Goal: Task Accomplishment & Management: Manage account settings

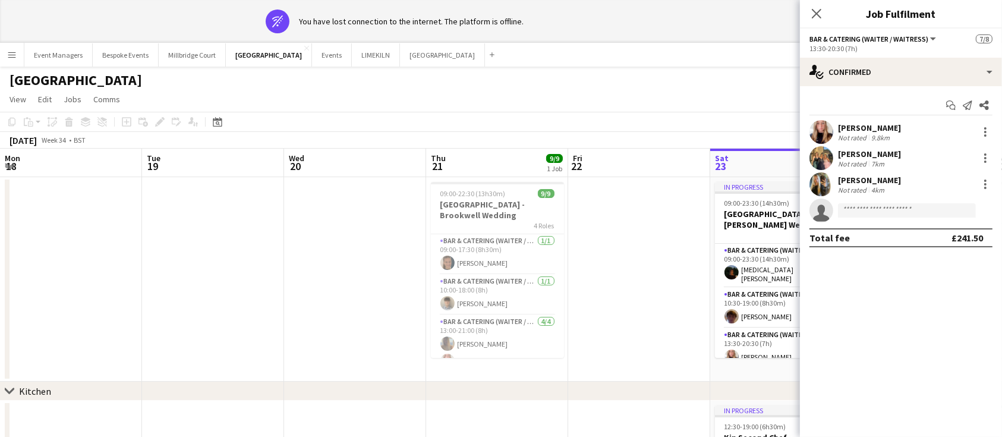
scroll to position [0, 491]
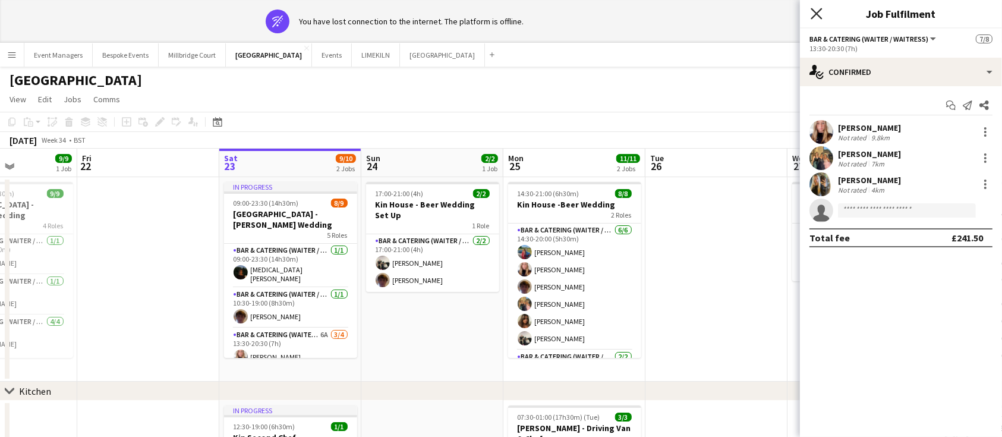
click at [817, 18] on icon "Close pop-in" at bounding box center [815, 13] width 11 height 11
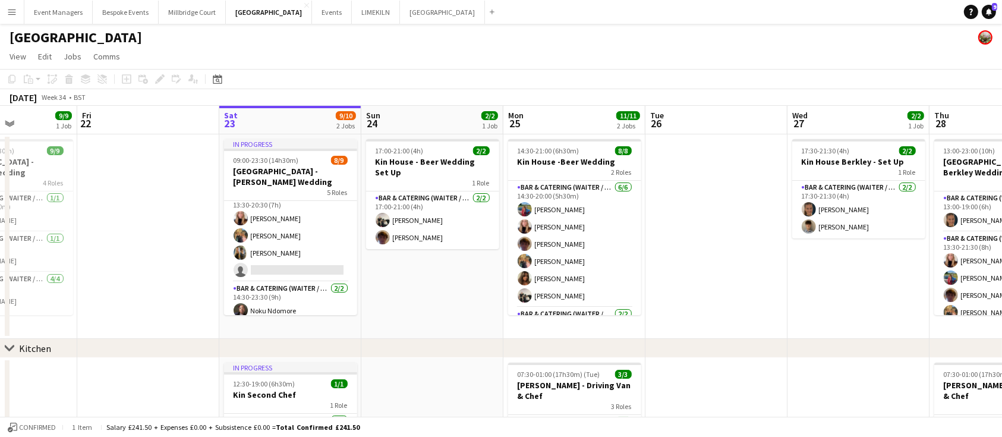
scroll to position [103, 0]
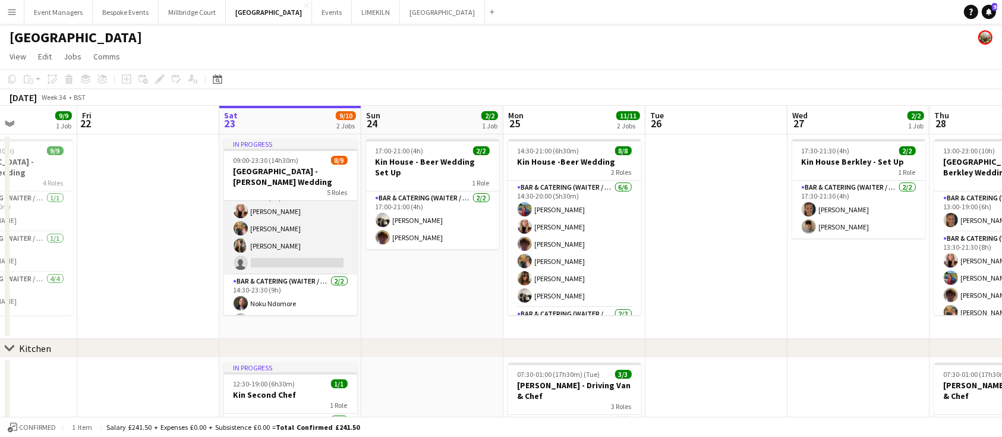
click at [296, 233] on app-card-role "Bar & Catering (Waiter / waitress) 6A [DATE] 13:30-20:30 (7h) [PERSON_NAME] [PE…" at bounding box center [290, 228] width 133 height 92
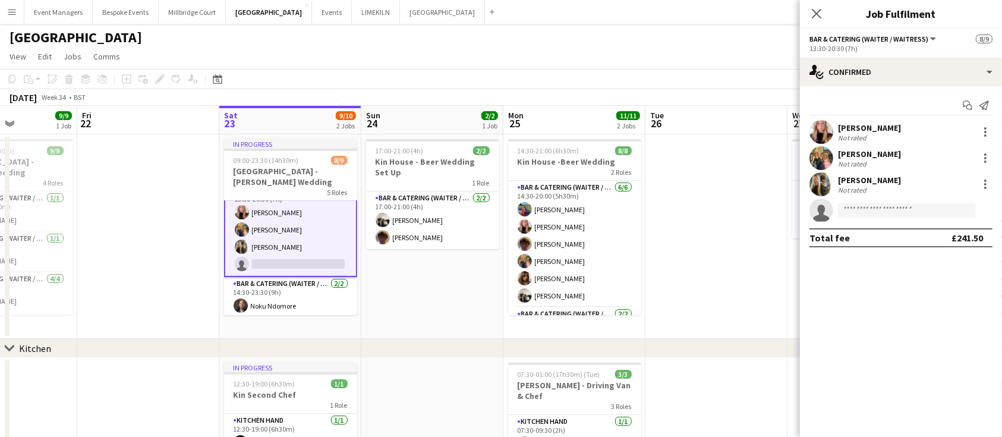
scroll to position [104, 0]
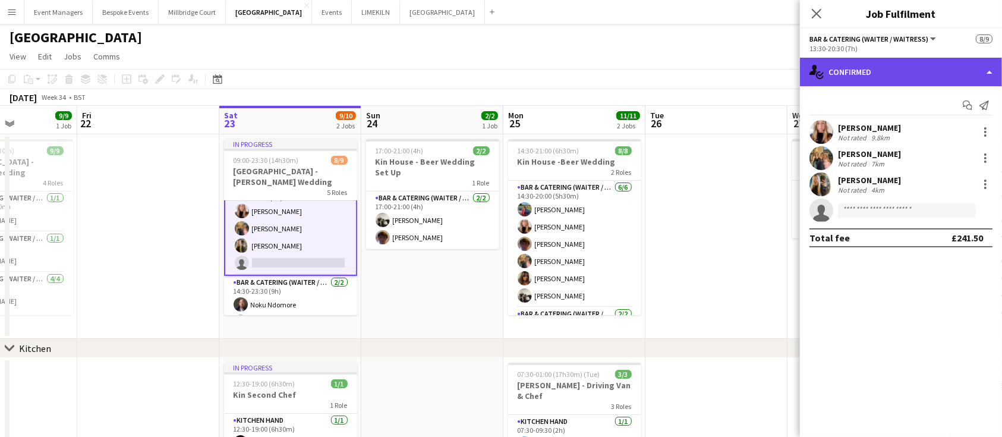
click at [925, 69] on div "single-neutral-actions-check-2 Confirmed" at bounding box center [901, 72] width 202 height 29
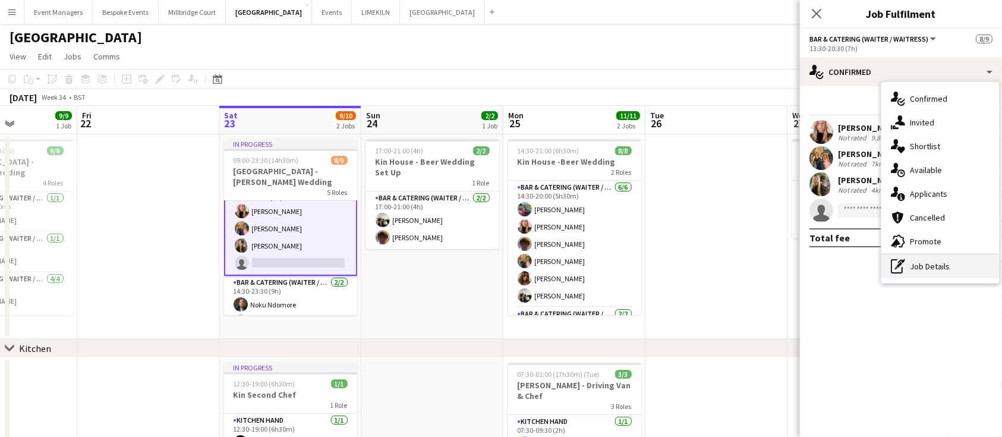
click at [949, 264] on div "pen-write Job Details" at bounding box center [940, 266] width 118 height 24
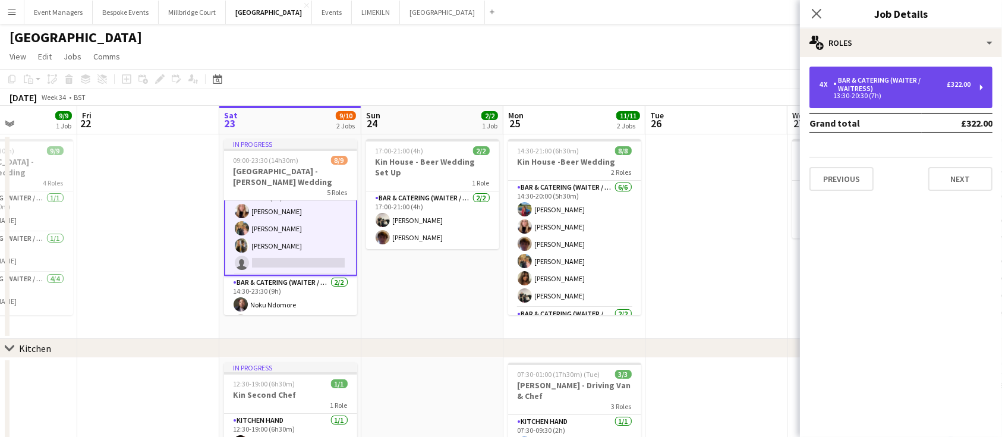
click at [897, 76] on div "Bar & Catering (Waiter / waitress)" at bounding box center [889, 84] width 113 height 17
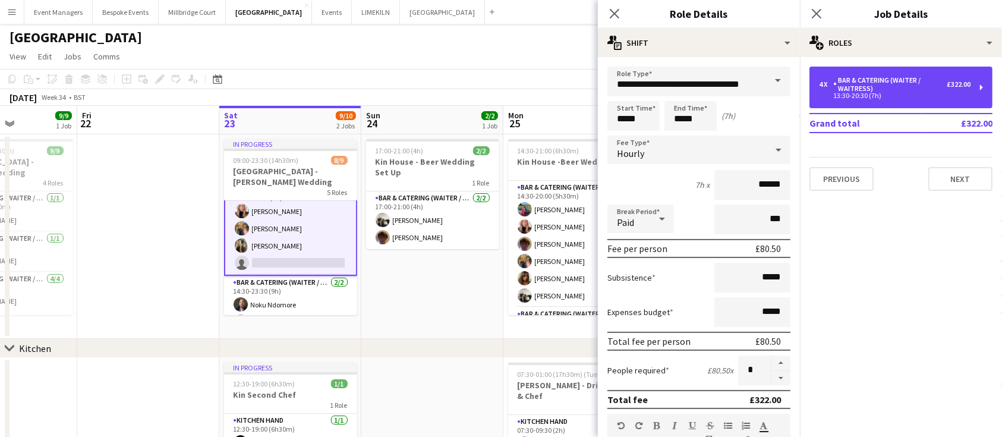
scroll to position [147, 0]
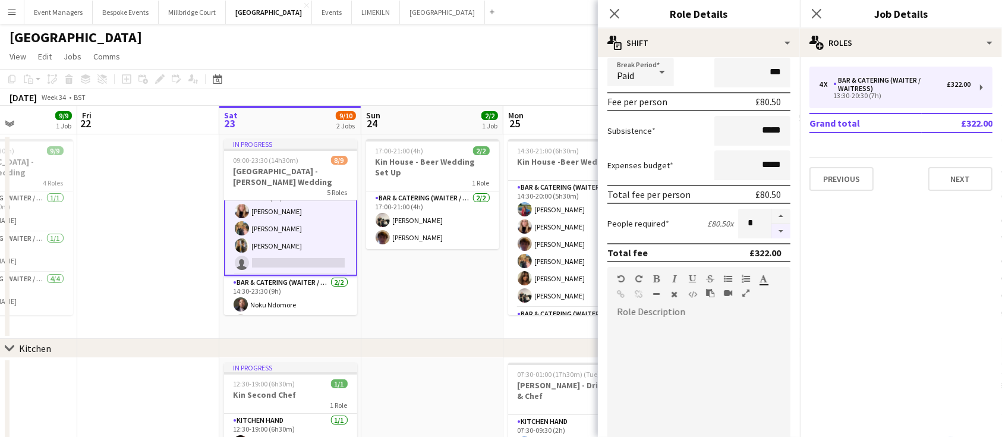
click at [772, 228] on button "button" at bounding box center [780, 231] width 19 height 15
type input "*"
click at [817, 7] on app-icon "Close pop-in" at bounding box center [816, 13] width 17 height 17
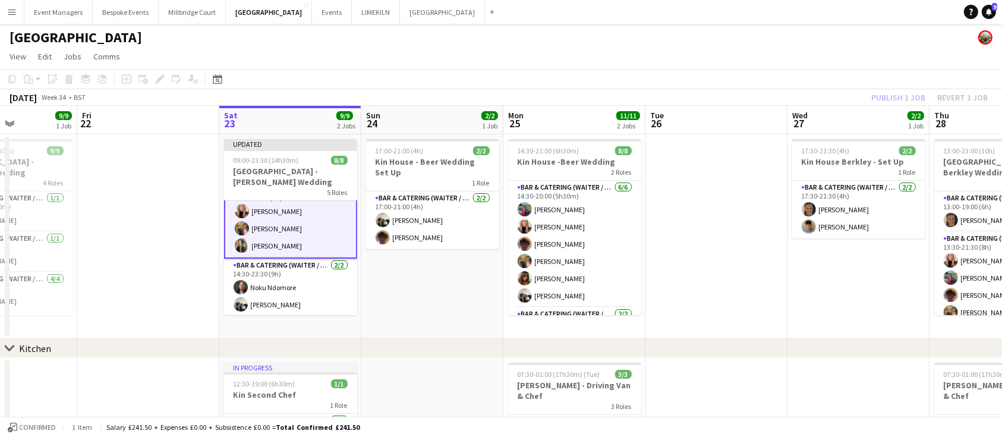
click at [290, 125] on app-board-header-date "Sat 23 9/9 2 Jobs" at bounding box center [290, 120] width 142 height 29
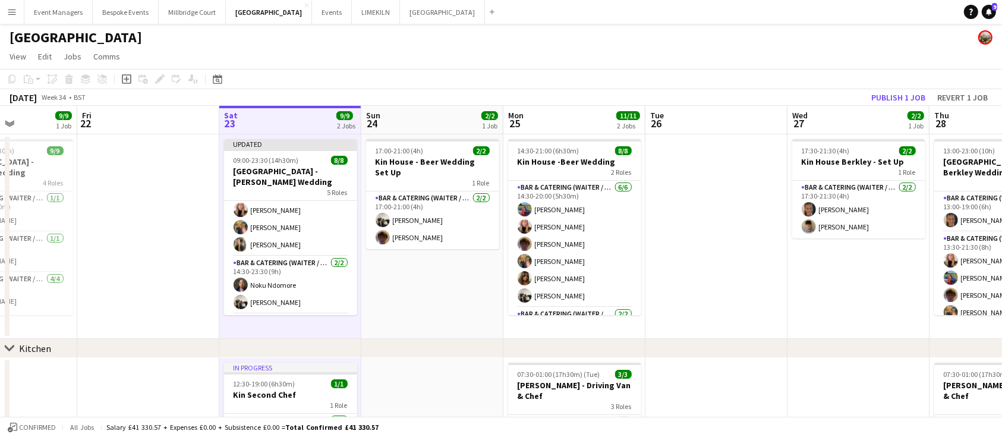
scroll to position [103, 0]
click at [899, 99] on button "Publish 1 job" at bounding box center [898, 97] width 64 height 15
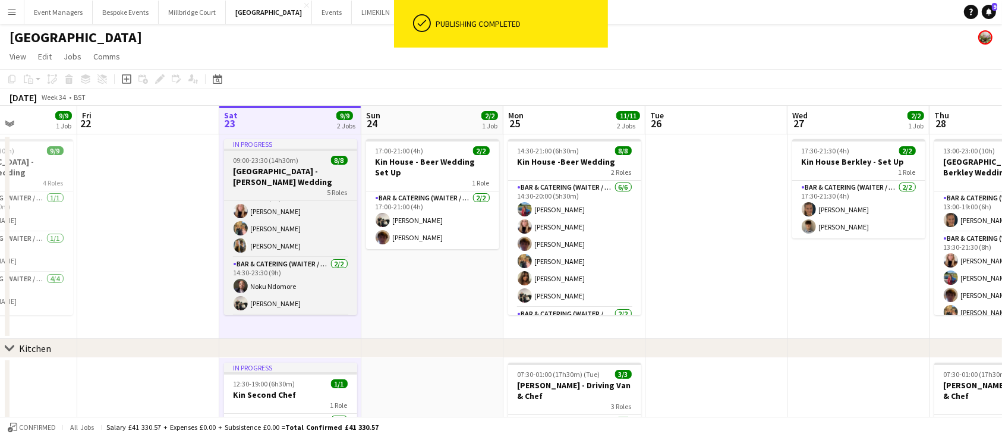
click at [295, 181] on h3 "[GEOGRAPHIC_DATA] - [PERSON_NAME] Wedding" at bounding box center [290, 176] width 133 height 21
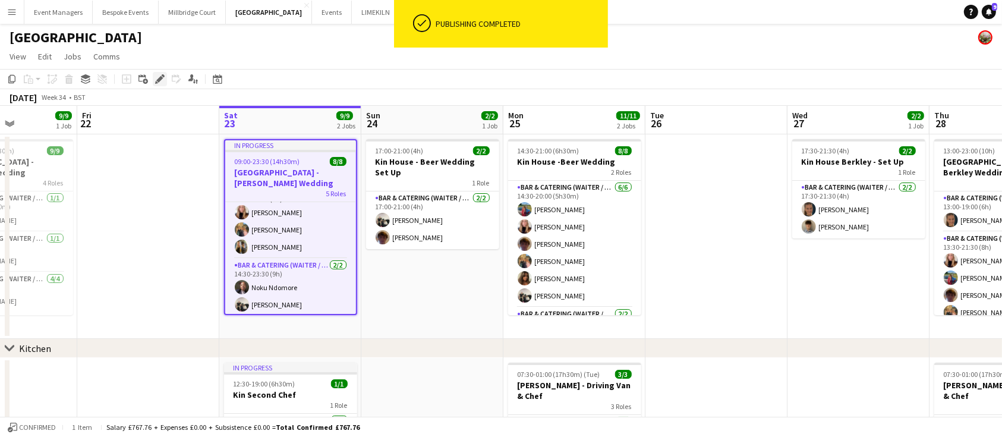
click at [161, 80] on icon "Edit" at bounding box center [160, 79] width 10 height 10
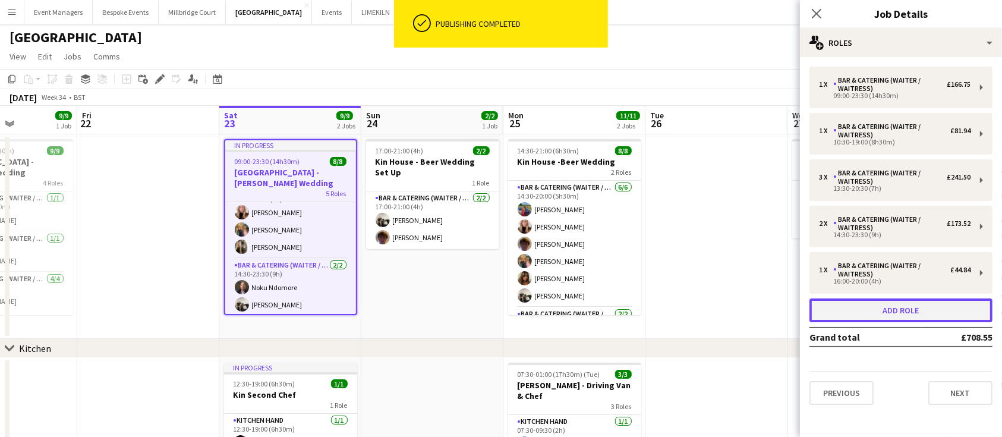
click at [883, 307] on button "Add role" at bounding box center [900, 310] width 183 height 24
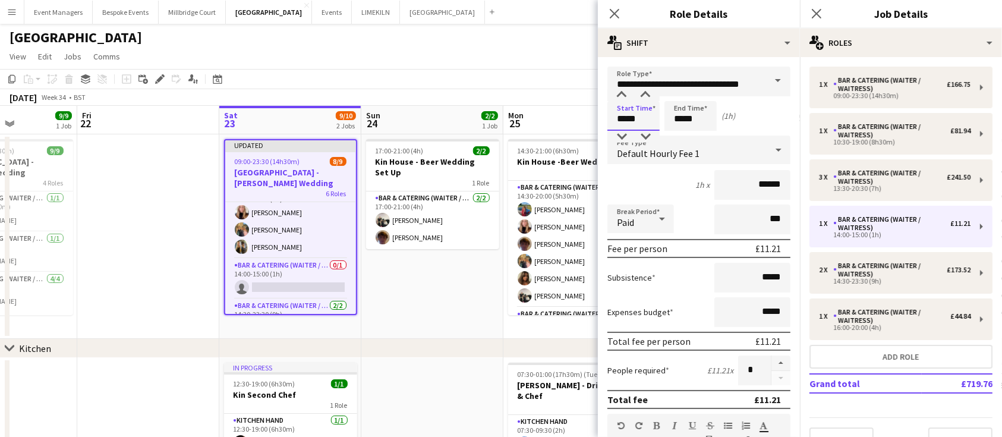
drag, startPoint x: 653, startPoint y: 111, endPoint x: 616, endPoint y: 119, distance: 37.8
click at [616, 119] on input "*****" at bounding box center [633, 116] width 52 height 30
type input "*****"
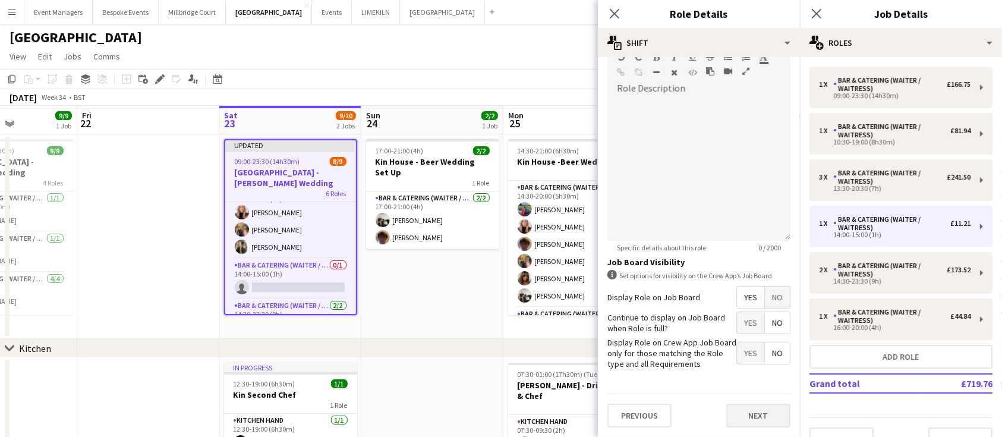
type input "*****"
click at [762, 418] on button "Next" at bounding box center [758, 415] width 64 height 24
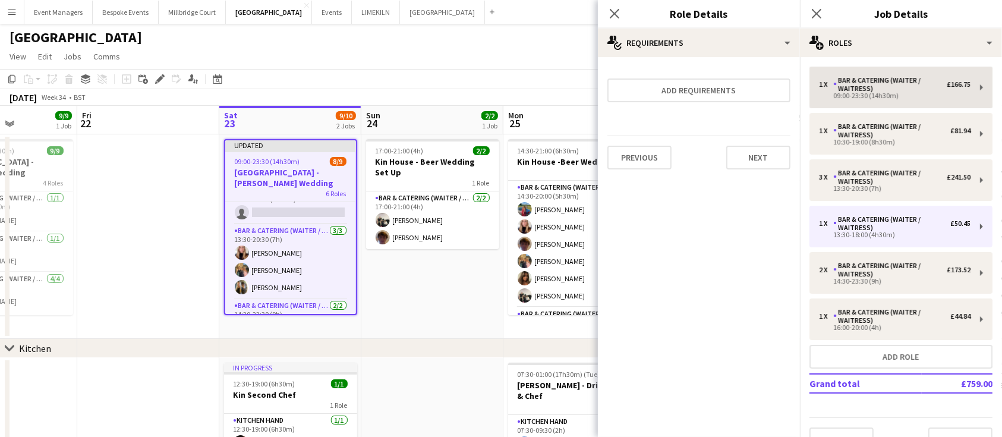
scroll to position [143, 0]
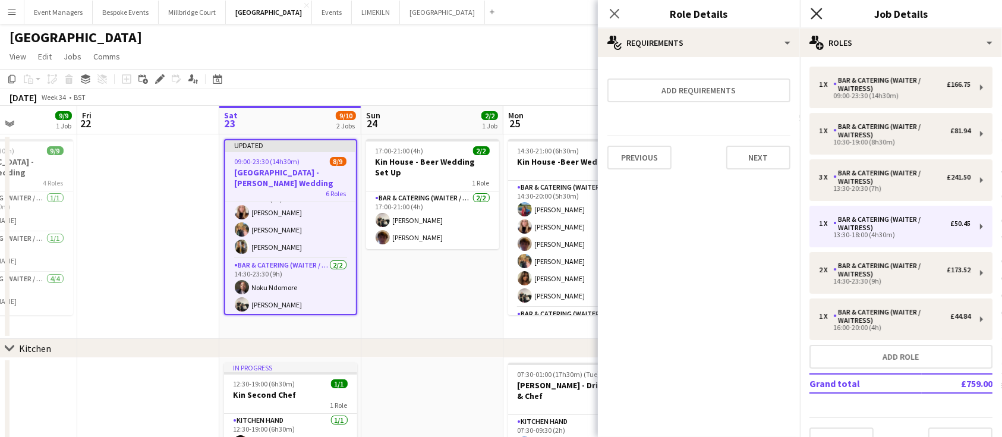
click at [816, 19] on icon "Close pop-in" at bounding box center [815, 13] width 11 height 11
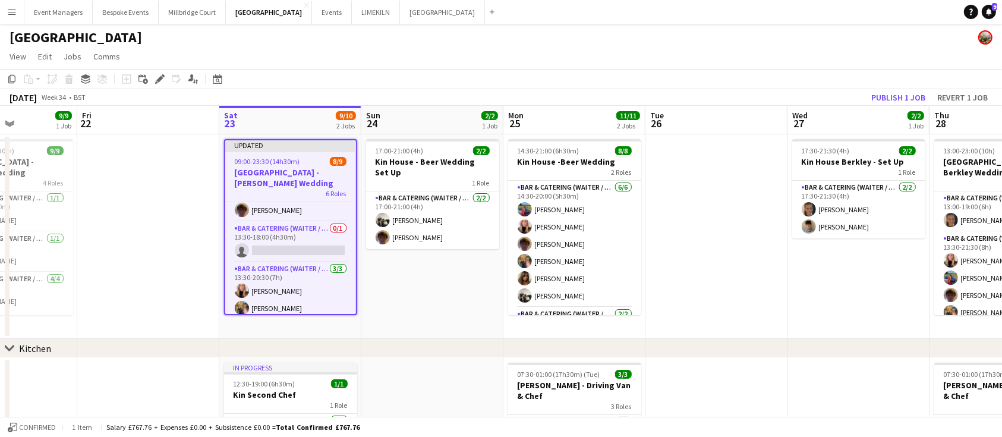
scroll to position [64, 0]
click at [297, 243] on app-card-role "Bar & Catering (Waiter / waitress) 0/1 13:30-18:00 (4h30m) single-neutral-actio…" at bounding box center [290, 242] width 131 height 40
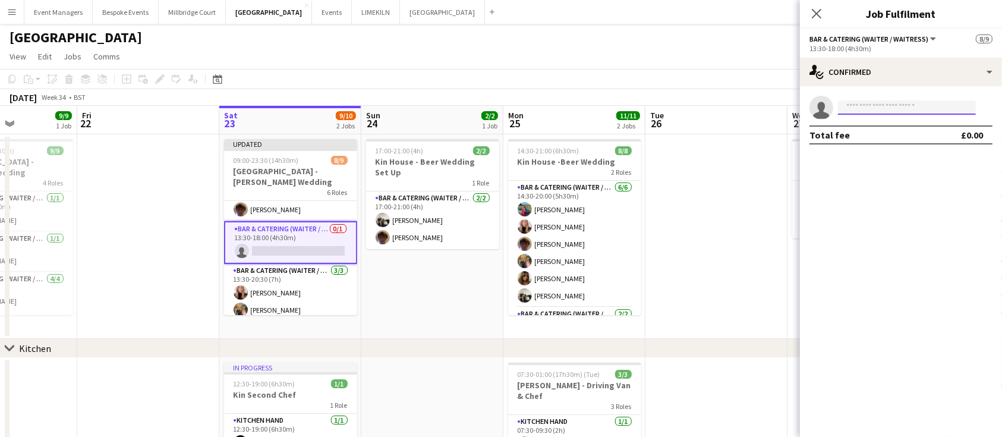
click at [882, 112] on input at bounding box center [907, 107] width 138 height 14
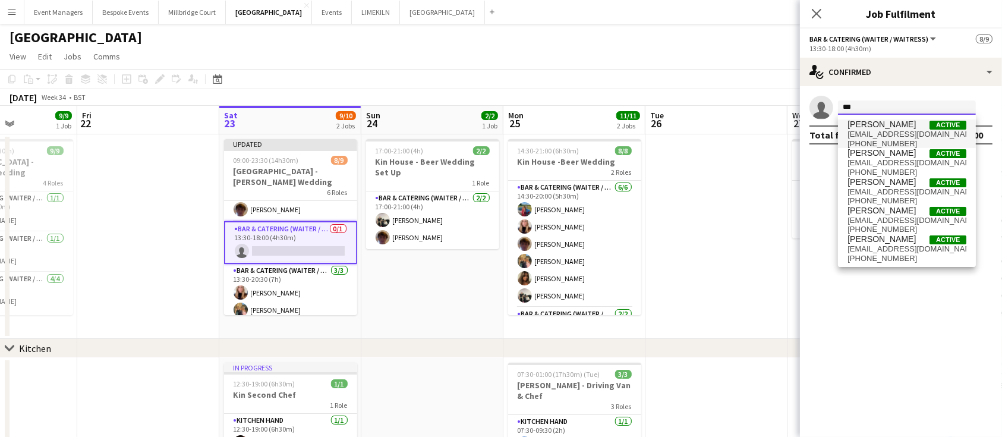
type input "***"
click at [888, 131] on span "[EMAIL_ADDRESS][DOMAIN_NAME]" at bounding box center [906, 134] width 119 height 10
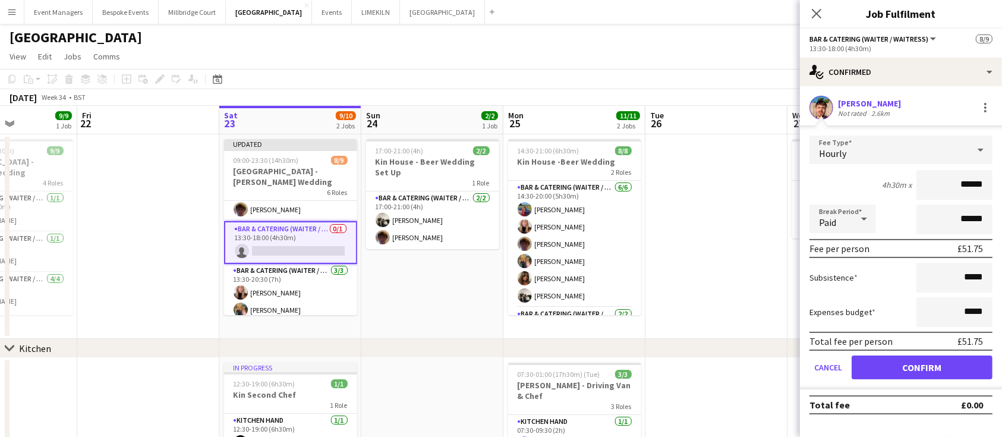
type input "******"
click at [917, 373] on button "Confirm" at bounding box center [921, 367] width 141 height 24
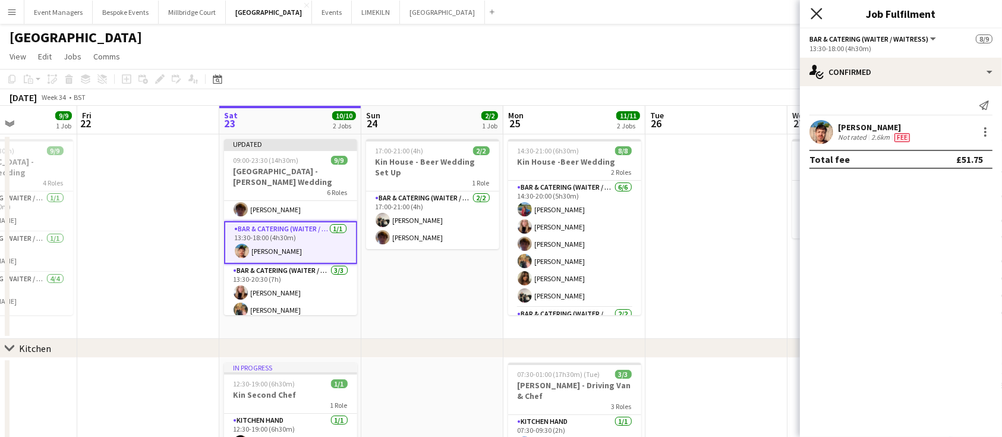
click at [816, 15] on icon at bounding box center [815, 13] width 11 height 11
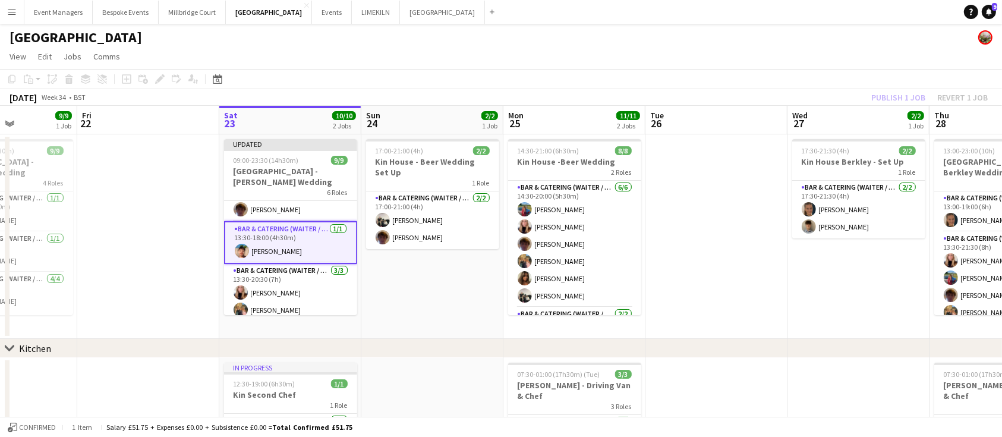
click at [893, 97] on div "Publish 1 job Revert 1 job" at bounding box center [929, 97] width 145 height 15
click at [893, 97] on button "Publish 1 job" at bounding box center [898, 97] width 64 height 15
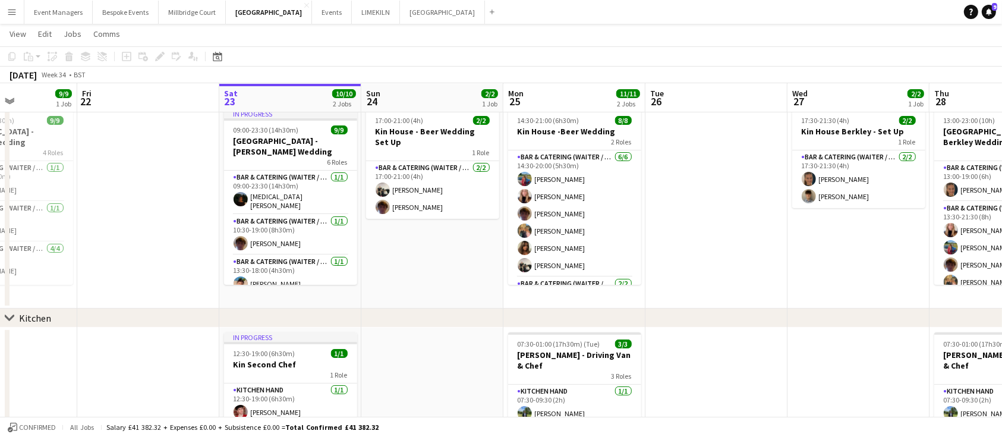
scroll to position [180, 0]
